Goal: Find specific page/section: Find specific page/section

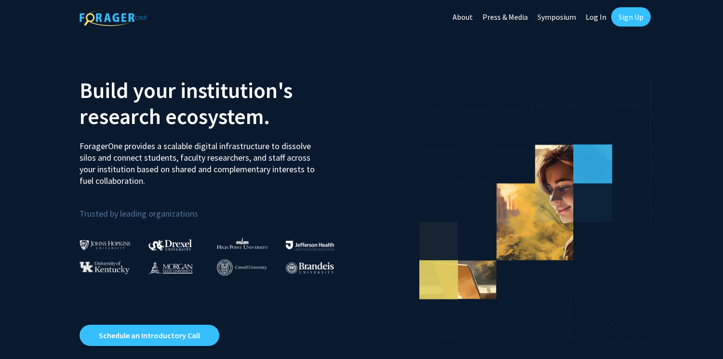
click at [590, 14] on link "Log In" at bounding box center [596, 17] width 30 height 34
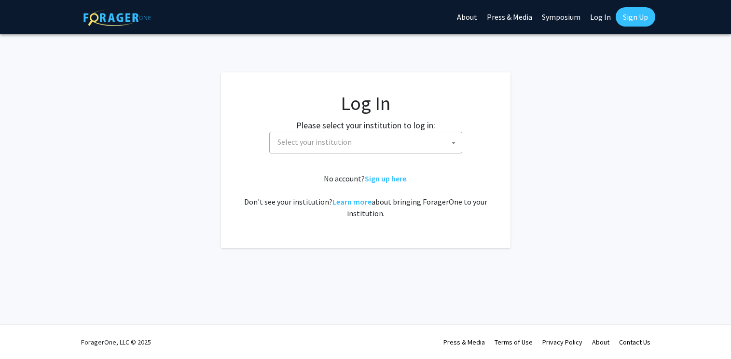
click at [318, 142] on span "Select your institution" at bounding box center [314, 142] width 74 height 10
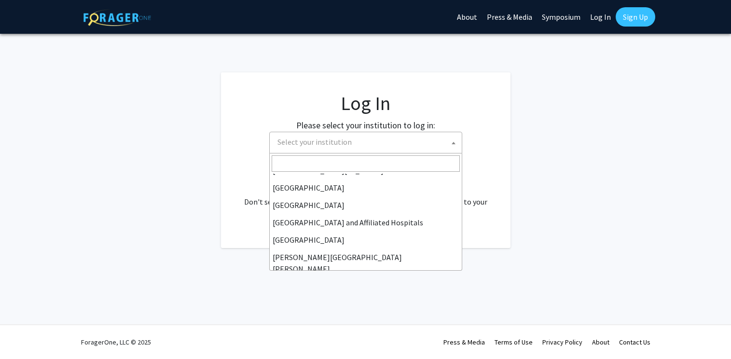
scroll to position [135, 0]
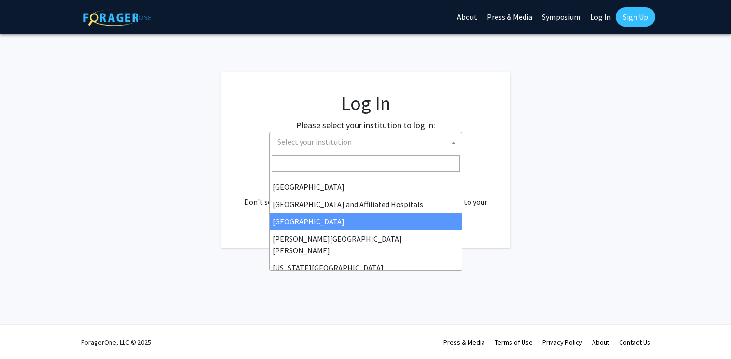
select select "2"
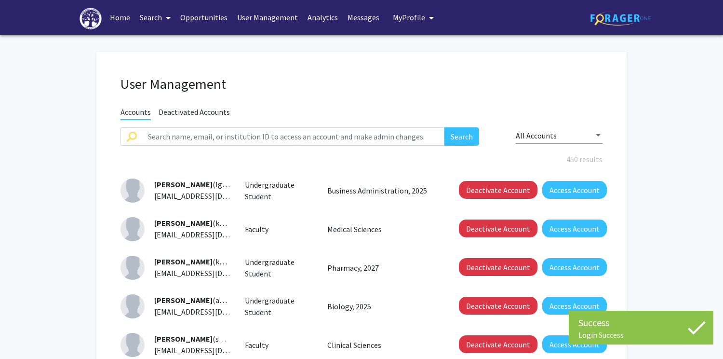
click at [148, 19] on link "Search" at bounding box center [155, 17] width 41 height 34
click at [169, 40] on span "Faculty/Staff" at bounding box center [170, 44] width 71 height 19
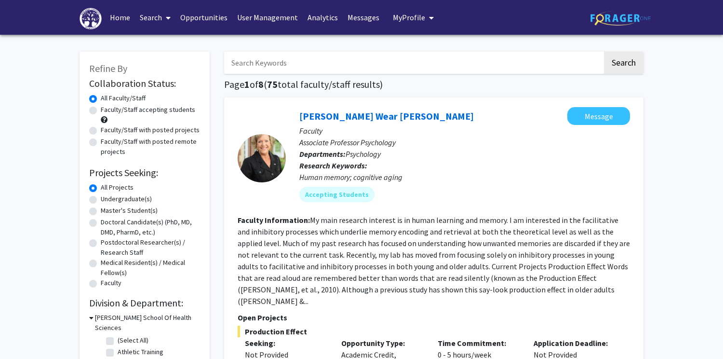
click at [320, 70] on input "Search Keywords" at bounding box center [413, 63] width 379 height 22
type input "[PERSON_NAME]"
click at [604, 52] on button "Search" at bounding box center [624, 63] width 40 height 22
